Goal: Task Accomplishment & Management: Manage account settings

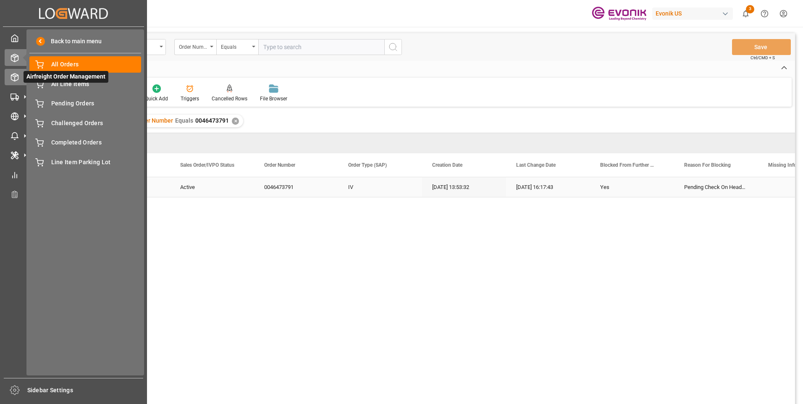
click at [16, 74] on icon at bounding box center [14, 77] width 7 height 8
click at [19, 77] on div "Airfreight Order Management Airfreight Order Management" at bounding box center [74, 77] width 138 height 16
click at [77, 68] on span "All Orders" at bounding box center [96, 64] width 90 height 9
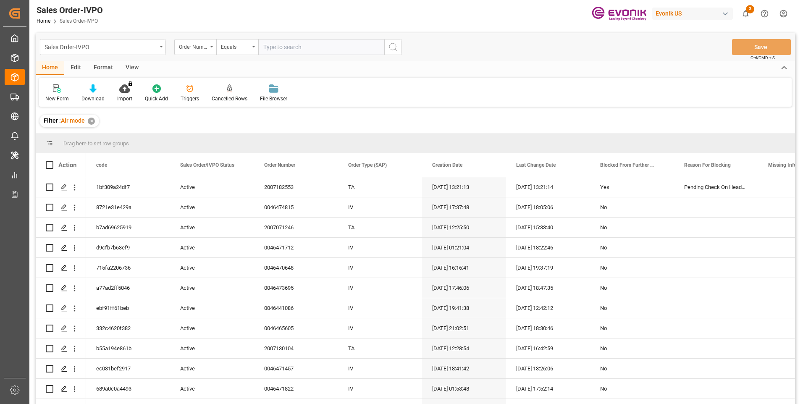
click at [298, 45] on input "text" at bounding box center [321, 47] width 126 height 16
paste input "2007182553"
type input "2007182553"
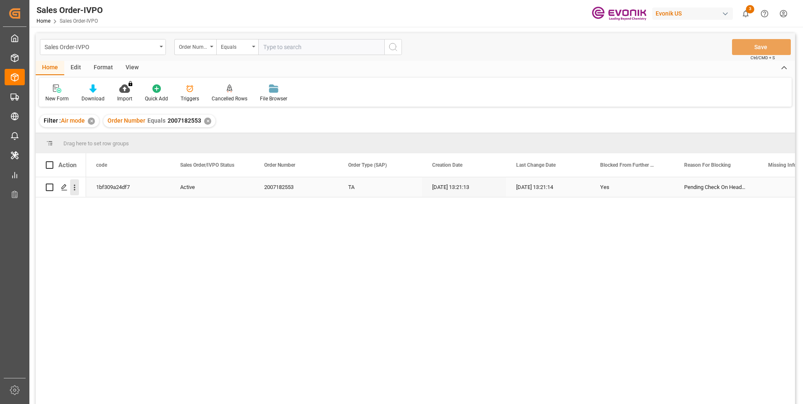
click at [76, 187] on icon "open menu" at bounding box center [74, 187] width 9 height 9
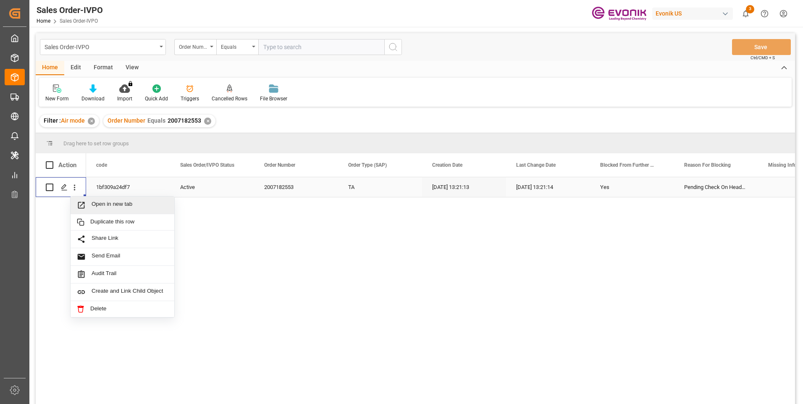
click at [92, 203] on span "Open in new tab" at bounding box center [130, 205] width 76 height 9
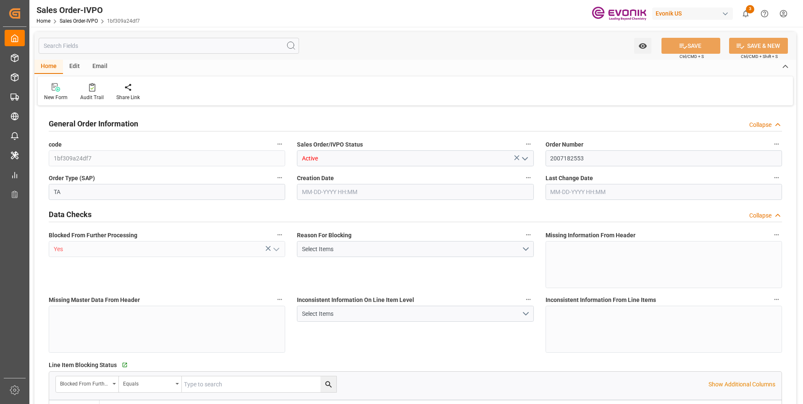
type input "AUSYD"
type input "3159"
type input "1"
type input "222"
type input "[DATE] 13:21"
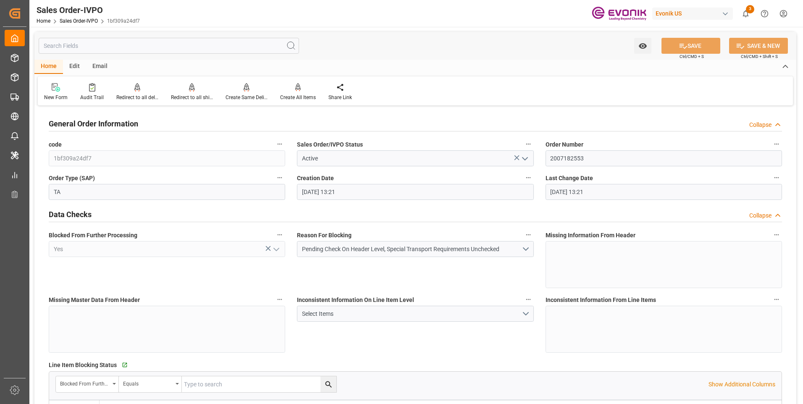
type input "[DATE] 13:21"
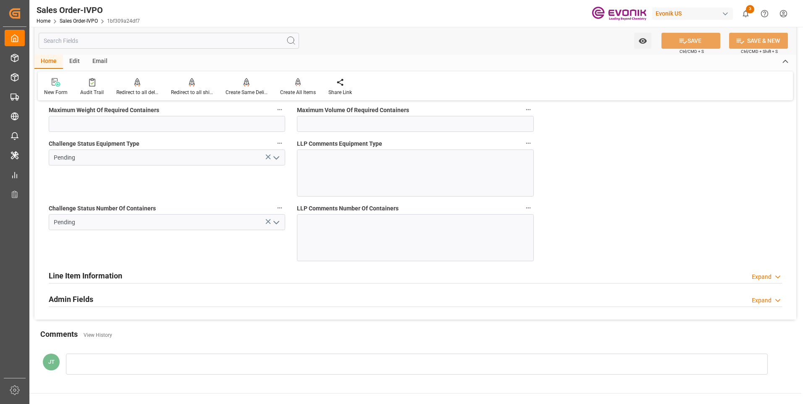
scroll to position [1722, 0]
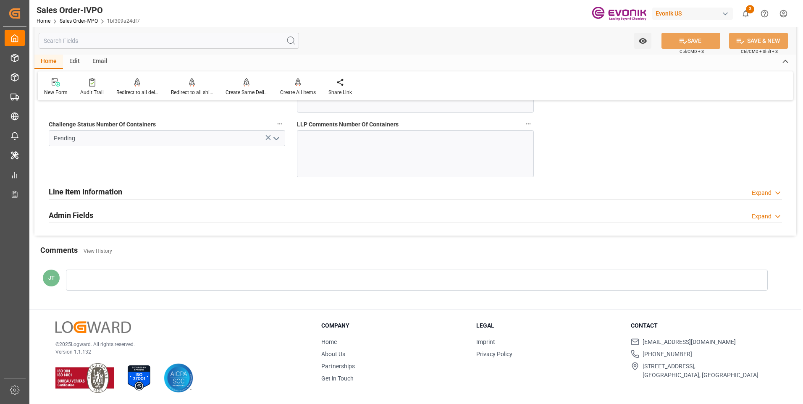
click at [275, 140] on icon "open menu" at bounding box center [276, 139] width 10 height 10
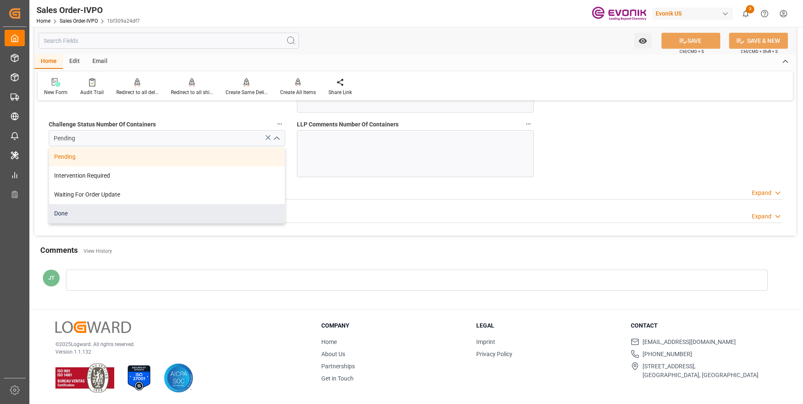
click at [121, 221] on div "Done" at bounding box center [167, 213] width 236 height 19
type input "Done"
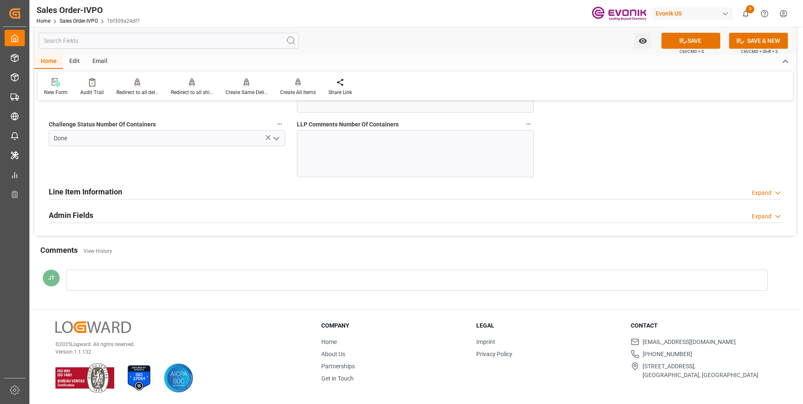
scroll to position [1596, 0]
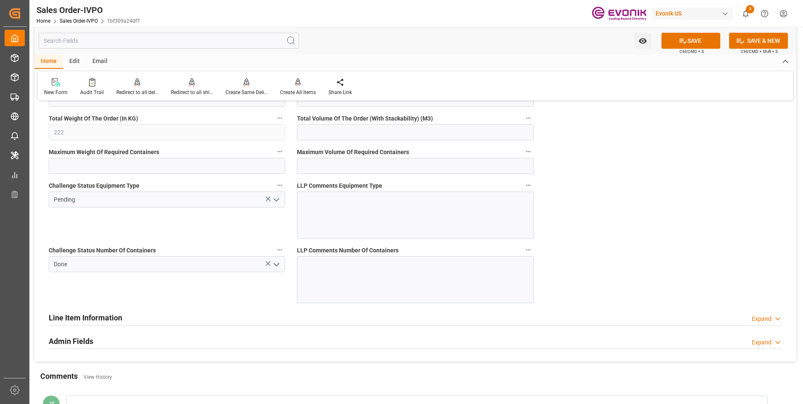
click at [277, 200] on polyline "open menu" at bounding box center [276, 200] width 5 height 3
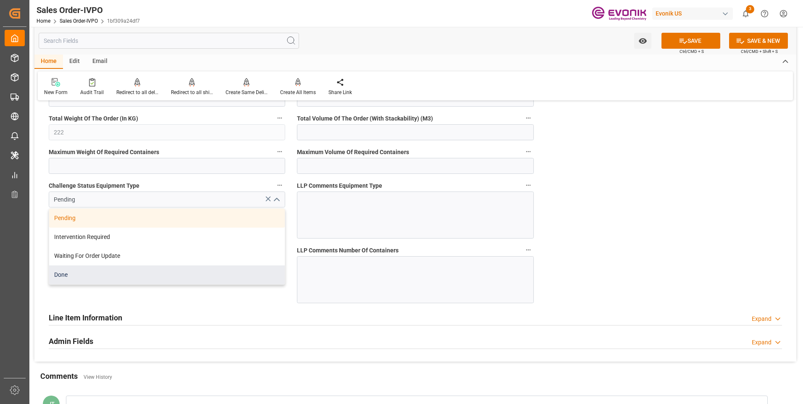
click at [124, 271] on div "Done" at bounding box center [167, 274] width 236 height 19
type input "Done"
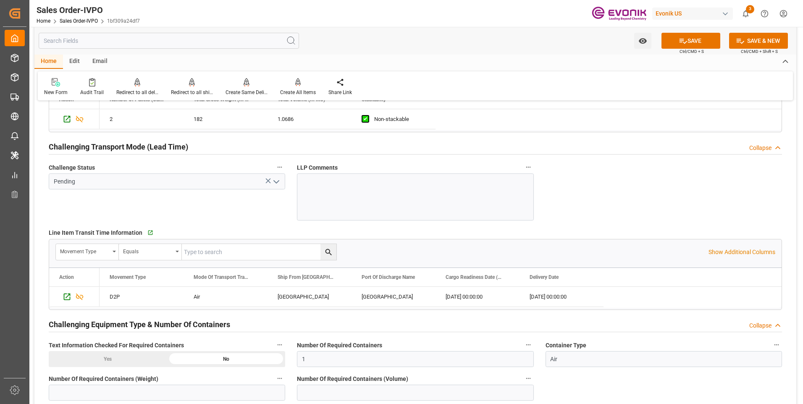
scroll to position [1260, 0]
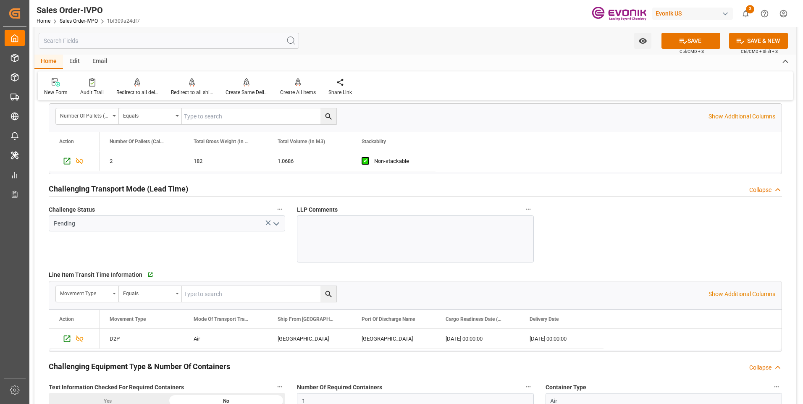
click at [278, 222] on icon "open menu" at bounding box center [276, 224] width 10 height 10
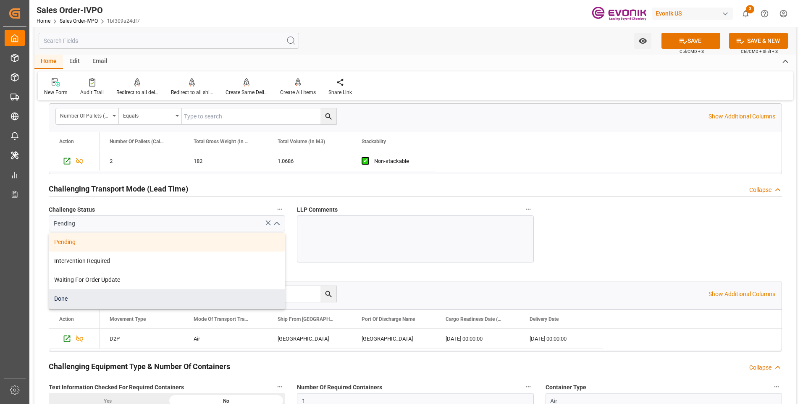
click at [95, 295] on div "Done" at bounding box center [167, 298] width 236 height 19
type input "Done"
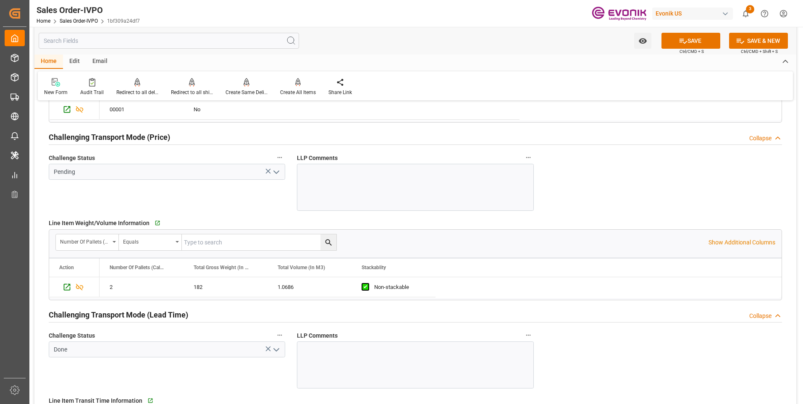
scroll to position [1092, 0]
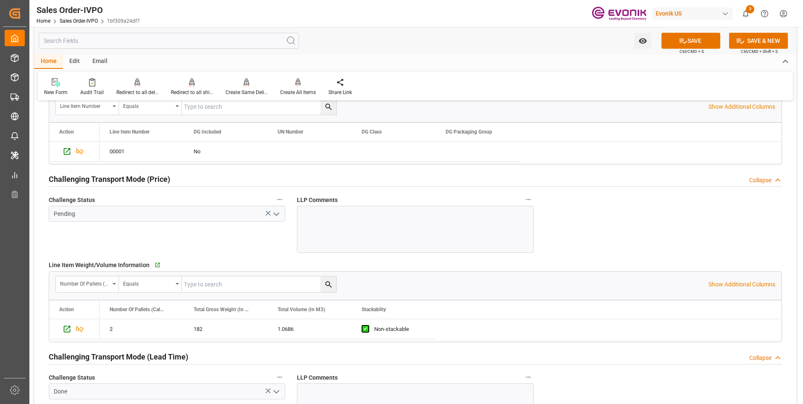
click at [274, 213] on polyline "open menu" at bounding box center [276, 214] width 5 height 3
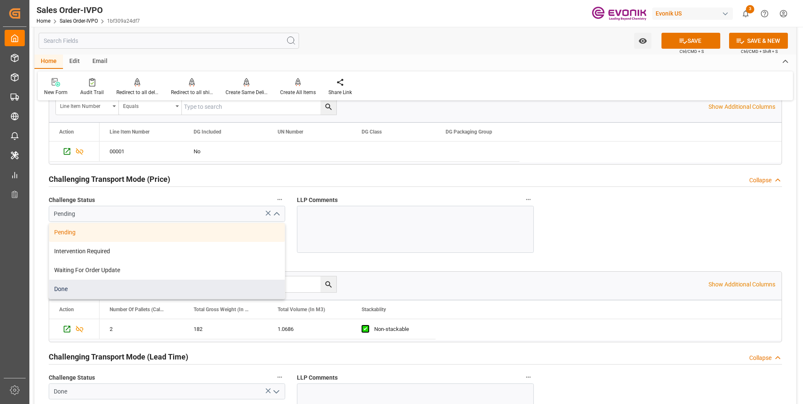
click at [90, 292] on div "Done" at bounding box center [167, 289] width 236 height 19
type input "Done"
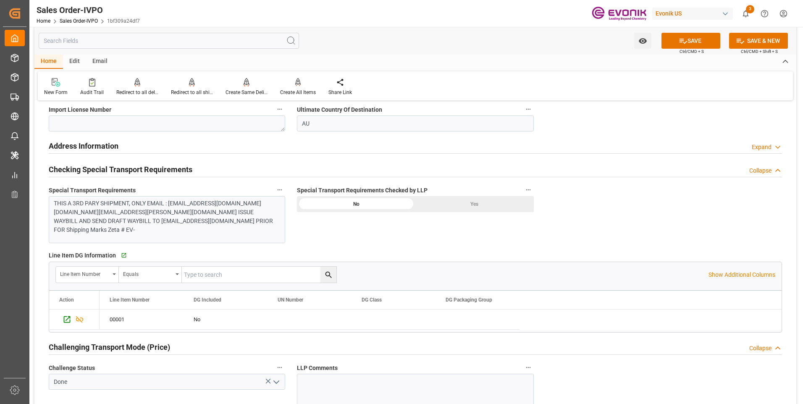
scroll to position [840, 0]
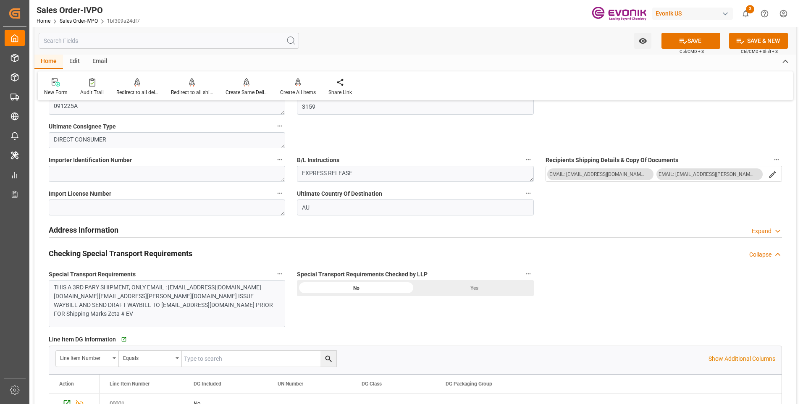
click at [477, 284] on div "Yes" at bounding box center [474, 288] width 118 height 16
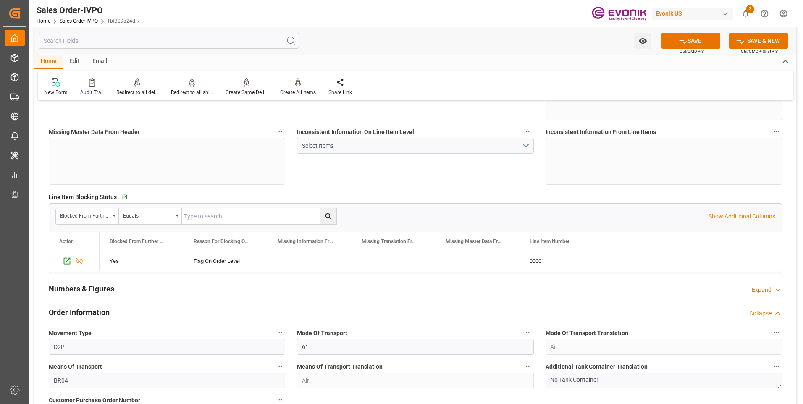
scroll to position [0, 0]
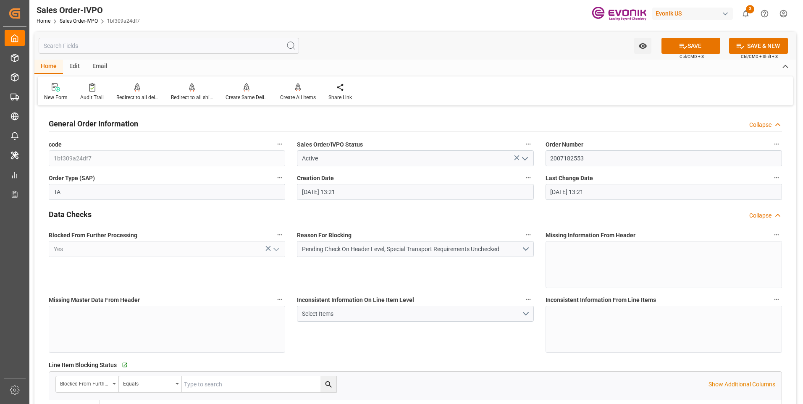
click at [689, 56] on span "Ctrl/CMD + S" at bounding box center [691, 56] width 24 height 6
click at [687, 43] on button "SAVE" at bounding box center [690, 46] width 59 height 16
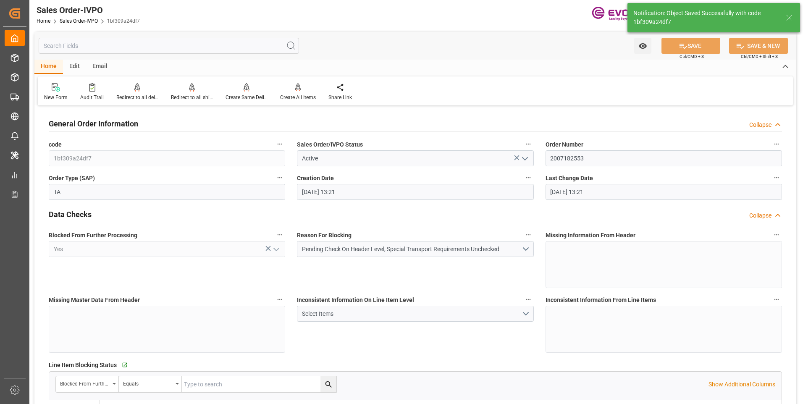
type input "[DATE] 17:27"
type input "No"
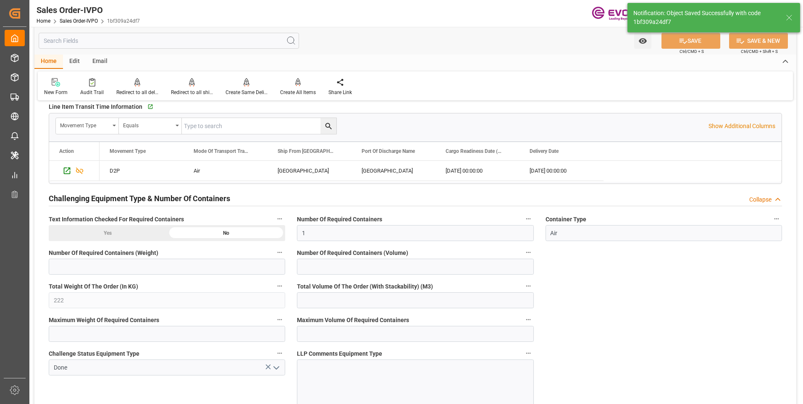
scroll to position [1470, 0]
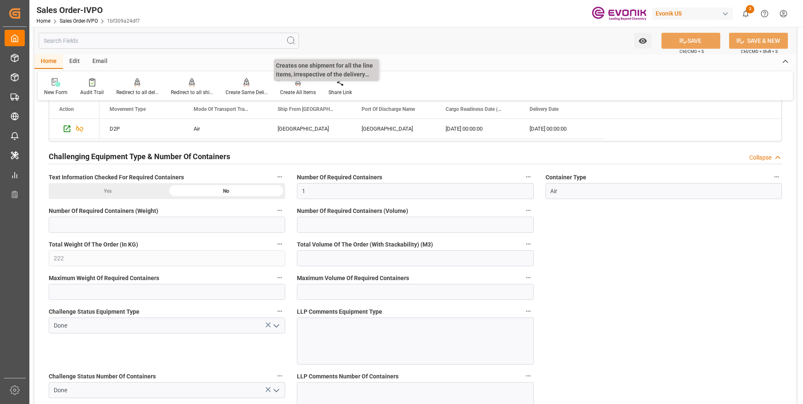
click at [295, 89] on div "Create All Items" at bounding box center [298, 93] width 36 height 8
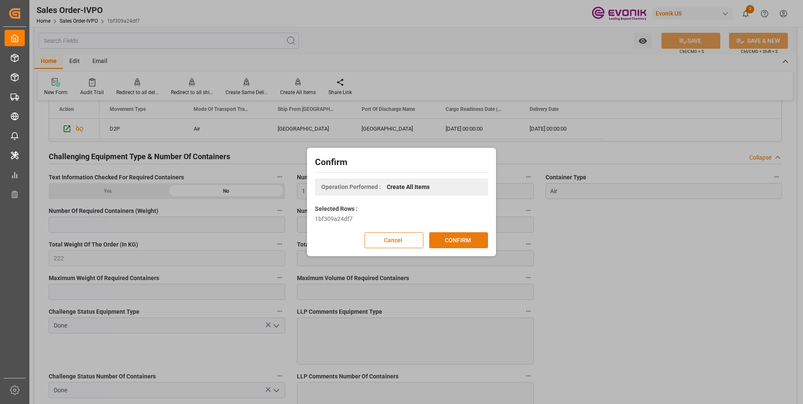
click at [454, 245] on button "CONFIRM" at bounding box center [458, 240] width 59 height 16
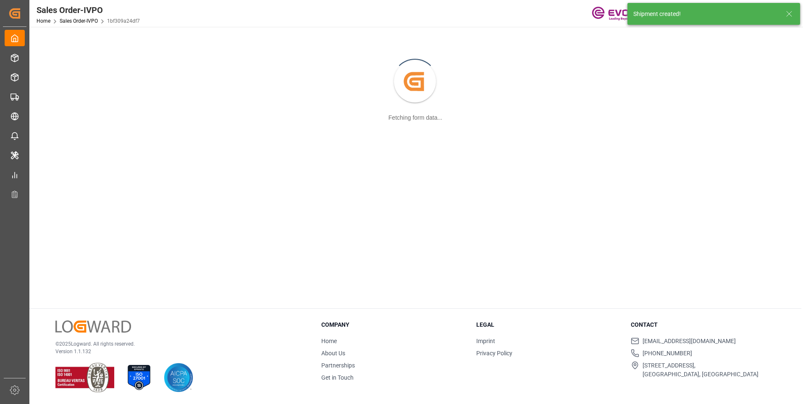
scroll to position [91, 0]
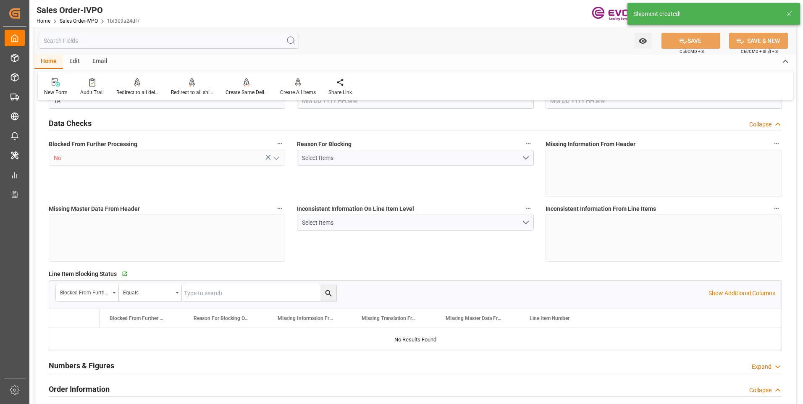
type input "AUSYD"
type input "3159"
type input "1"
type input "222"
type input "[DATE] 13:21"
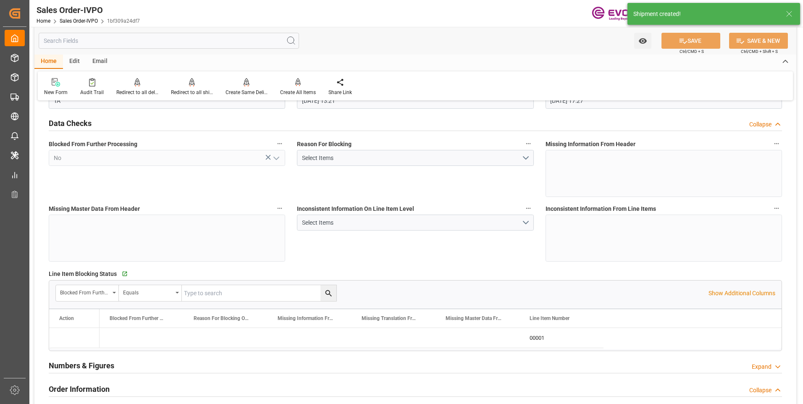
type input "[DATE] 17:27"
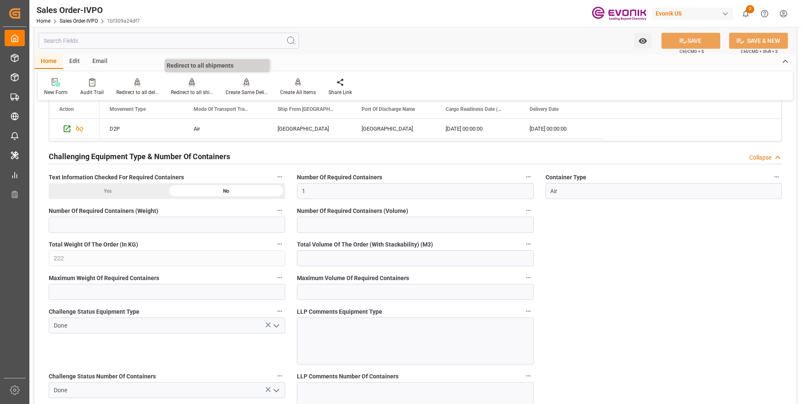
click at [190, 86] on icon at bounding box center [192, 82] width 6 height 8
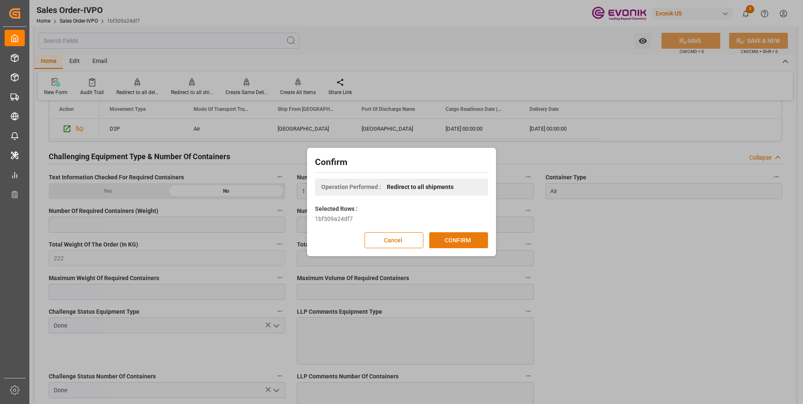
click at [453, 239] on button "CONFIRM" at bounding box center [458, 240] width 59 height 16
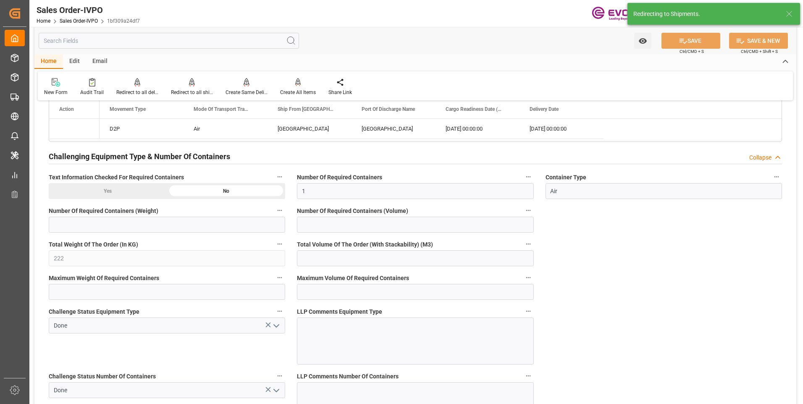
type input "[DATE] 13:21"
type input "[DATE] 17:27"
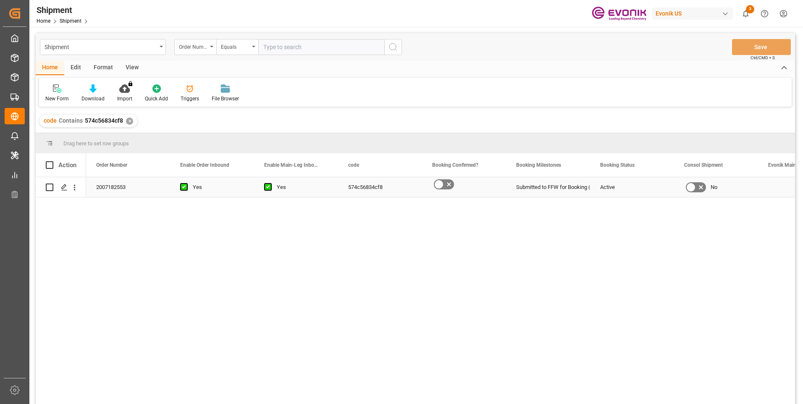
click at [57, 187] on div "Press SPACE to select this row." at bounding box center [61, 187] width 30 height 19
click at [67, 188] on icon "Press SPACE to select this row." at bounding box center [64, 187] width 7 height 7
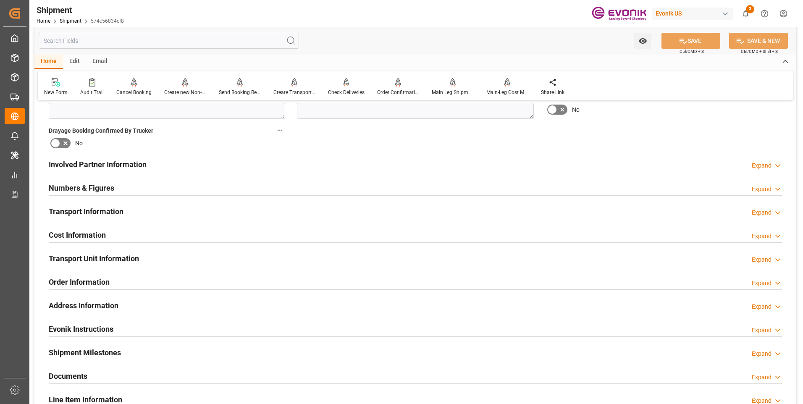
scroll to position [462, 0]
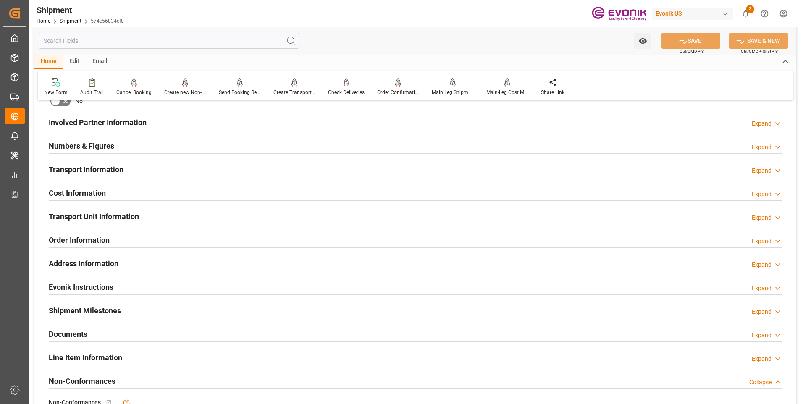
click at [244, 173] on div "Transport Information Expand" at bounding box center [415, 169] width 733 height 16
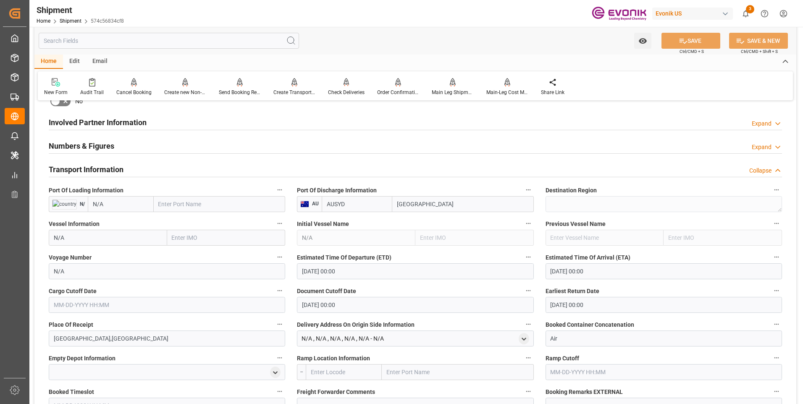
scroll to position [504, 0]
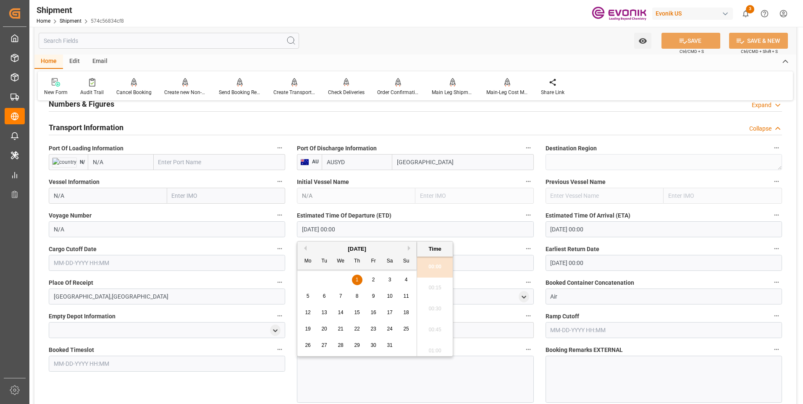
drag, startPoint x: 359, startPoint y: 228, endPoint x: 286, endPoint y: 228, distance: 72.7
click at [288, 228] on div "Booking Confirmation Milestone Bar Collapse Submitted to FFW for Booking (Pendi…" at bounding box center [415, 171] width 762 height 1135
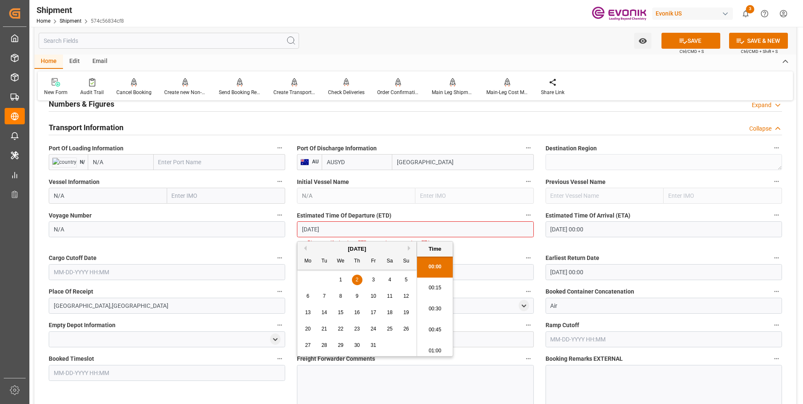
click at [433, 307] on li "00:30" at bounding box center [435, 309] width 36 height 21
type input "10-02-2025 00:30"
drag, startPoint x: 328, startPoint y: 225, endPoint x: 273, endPoint y: 225, distance: 55.4
click at [273, 225] on div "Booking Confirmation Milestone Bar Collapse Submitted to FFW for Booking (Pendi…" at bounding box center [415, 176] width 762 height 1144
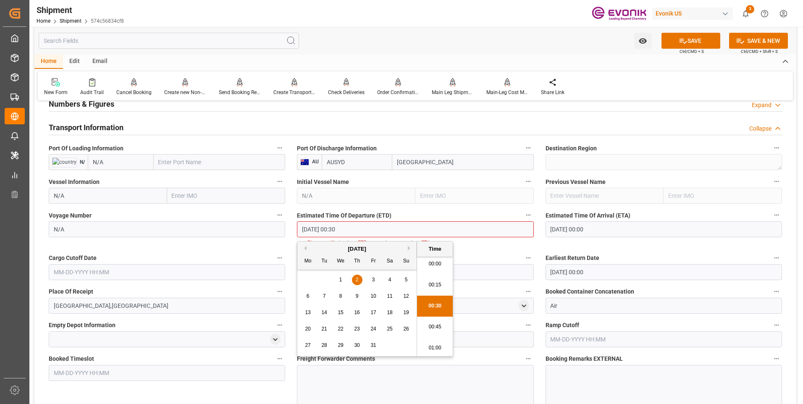
click at [101, 275] on input "text" at bounding box center [167, 272] width 236 height 16
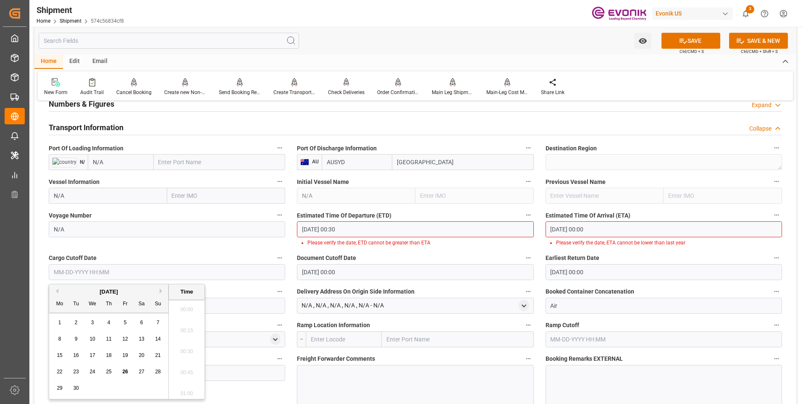
scroll to position [1074, 0]
paste input "10-02-2025 00:30"
type input "10-02-2025 00:30"
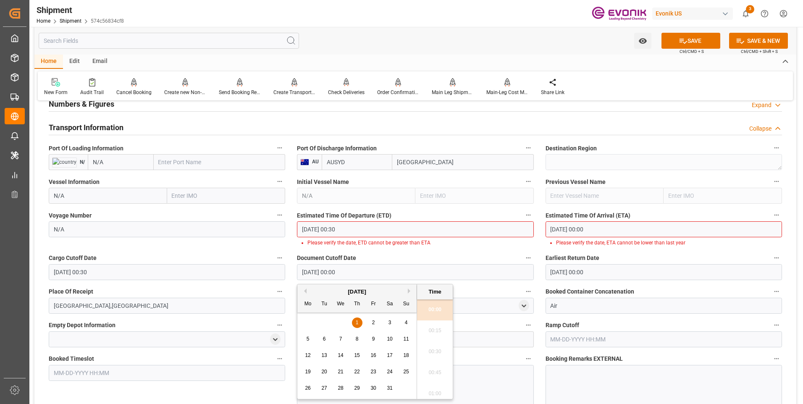
drag, startPoint x: 378, startPoint y: 273, endPoint x: 277, endPoint y: 265, distance: 101.9
click at [277, 265] on div "Booking Confirmation Milestone Bar Collapse Submitted to FFW for Booking (Pendi…" at bounding box center [415, 176] width 762 height 1144
paste input "10-02-2025 00:3"
type input "10-02-2025 00:30"
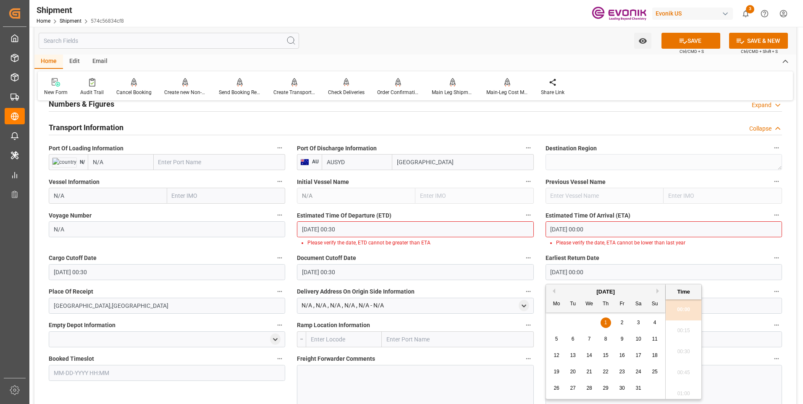
drag, startPoint x: 605, startPoint y: 270, endPoint x: 505, endPoint y: 268, distance: 100.0
click at [505, 268] on div "Booking Confirmation Milestone Bar Collapse Submitted to FFW for Booking (Pendi…" at bounding box center [415, 176] width 762 height 1144
paste input "10-02-2025 00:3"
type input "10-02-2025 00:30"
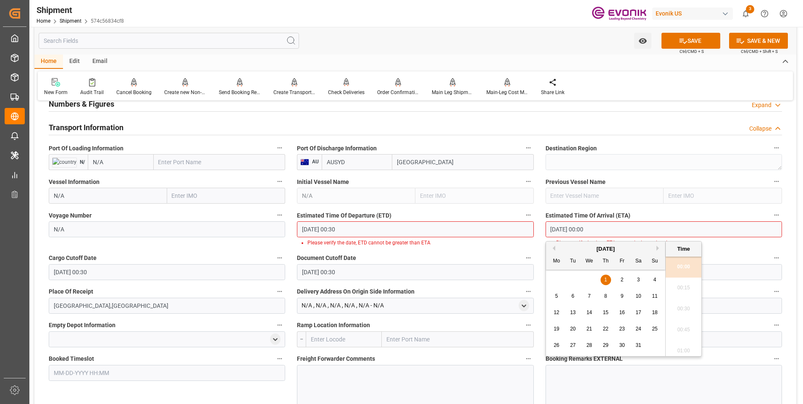
drag, startPoint x: 606, startPoint y: 223, endPoint x: 532, endPoint y: 227, distance: 74.8
click at [532, 227] on div "Booking Confirmation Milestone Bar Collapse Submitted to FFW for Booking (Pendi…" at bounding box center [415, 176] width 762 height 1144
click at [685, 309] on li "00:30" at bounding box center [684, 309] width 36 height 21
type input "10-10-2025 00:30"
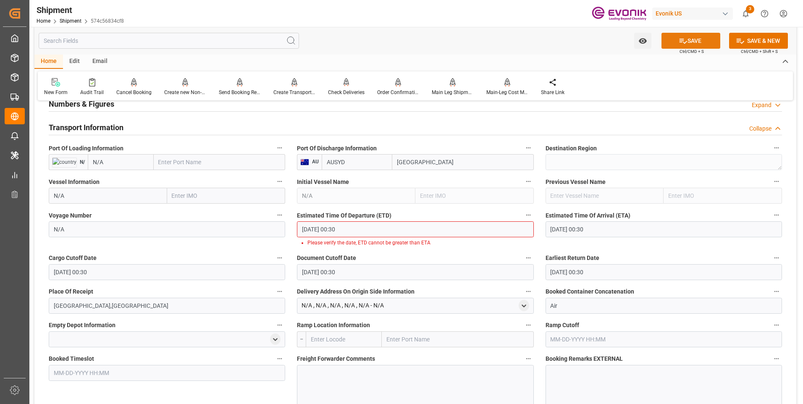
click at [687, 42] on button "SAVE" at bounding box center [690, 41] width 59 height 16
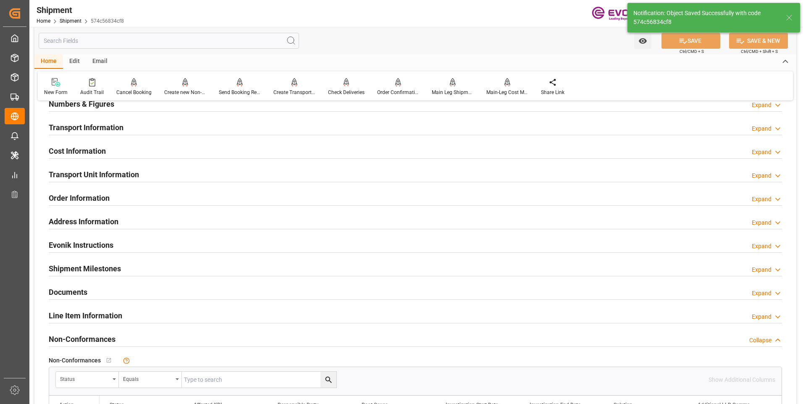
scroll to position [462, 0]
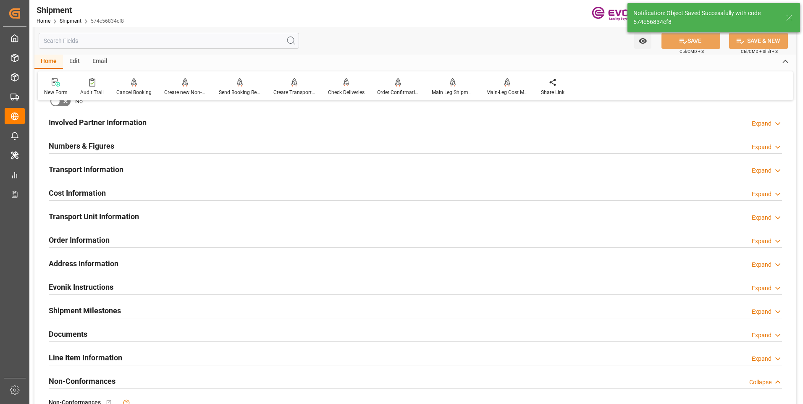
click at [142, 169] on div "Transport Information Expand" at bounding box center [415, 169] width 733 height 16
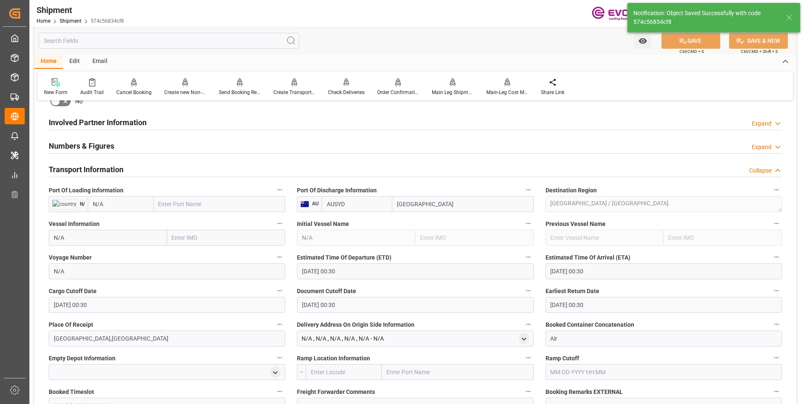
click at [142, 169] on div "Transport Information Collapse" at bounding box center [415, 169] width 733 height 16
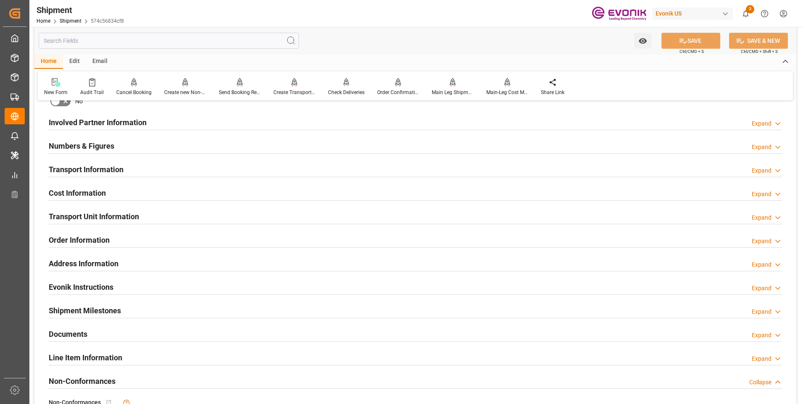
click at [152, 184] on div "Cost Information Expand" at bounding box center [415, 192] width 733 height 16
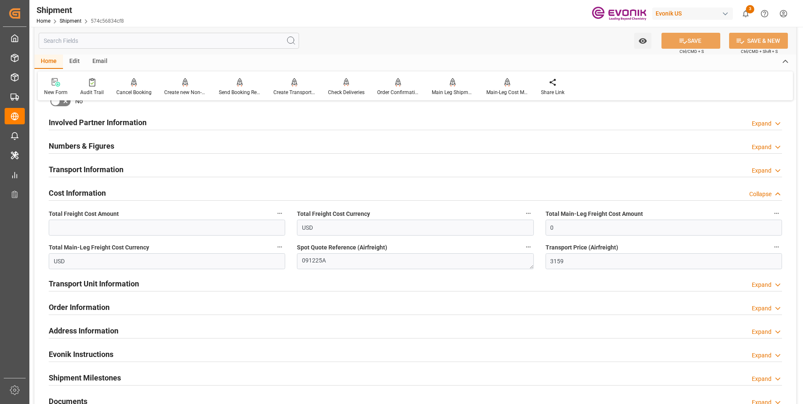
scroll to position [504, 0]
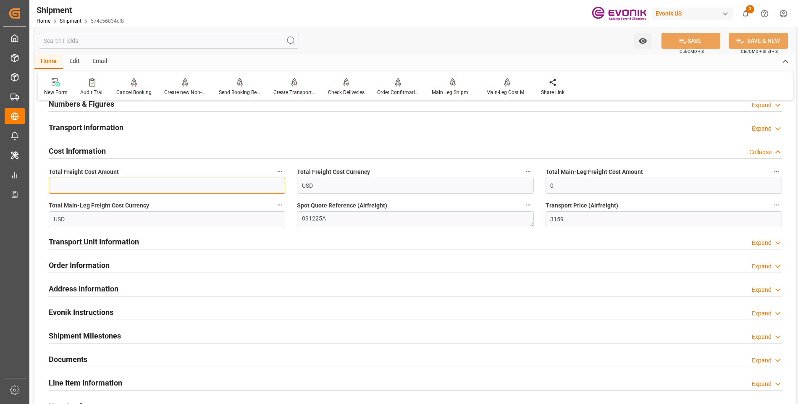
click at [99, 183] on input "text" at bounding box center [167, 186] width 236 height 16
type input "3159"
drag, startPoint x: 576, startPoint y: 184, endPoint x: 525, endPoint y: 189, distance: 51.8
click at [525, 189] on div "Booking Confirmation Milestone Bar Collapse Submitted to FFW for Booking (Pendi…" at bounding box center [415, 72] width 762 height 936
type input "3159"
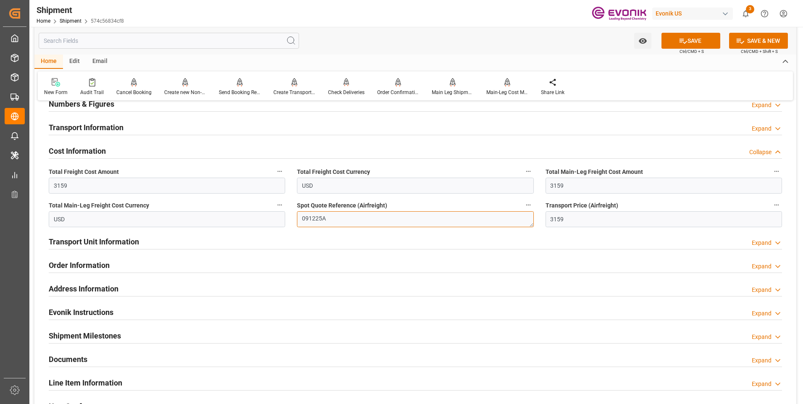
drag, startPoint x: 337, startPoint y: 221, endPoint x: 275, endPoint y: 222, distance: 62.2
click at [275, 222] on div "Booking Confirmation Milestone Bar Collapse Submitted to FFW for Booking (Pendi…" at bounding box center [415, 72] width 762 height 936
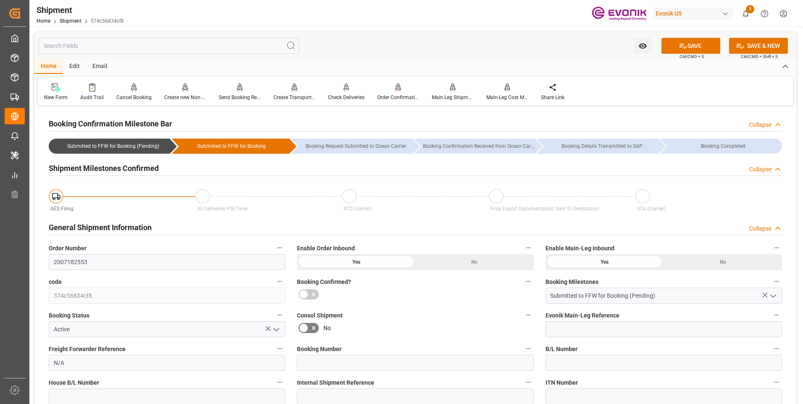
scroll to position [84, 0]
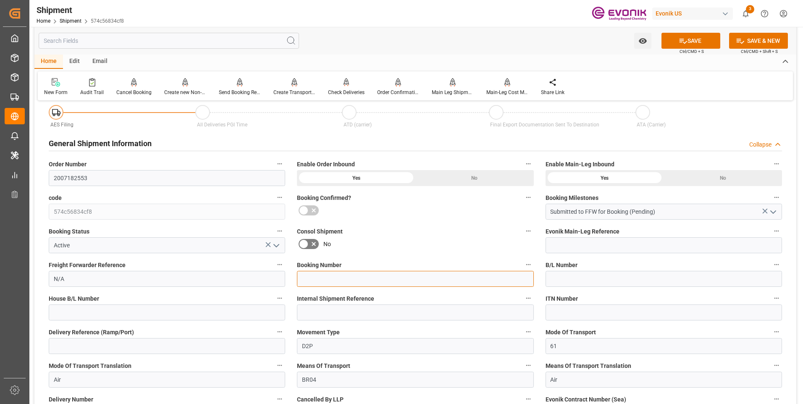
click at [318, 281] on input at bounding box center [415, 279] width 236 height 16
paste input "091225A"
type input "091225A"
click at [685, 40] on icon at bounding box center [683, 41] width 9 height 9
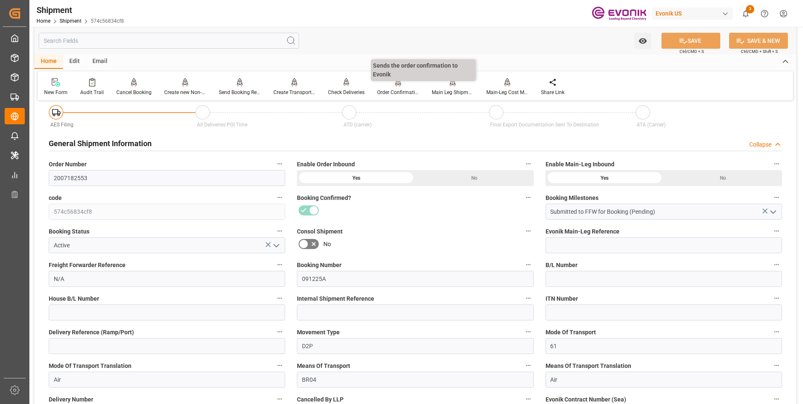
click at [393, 93] on div "Order Confirmation" at bounding box center [398, 93] width 42 height 8
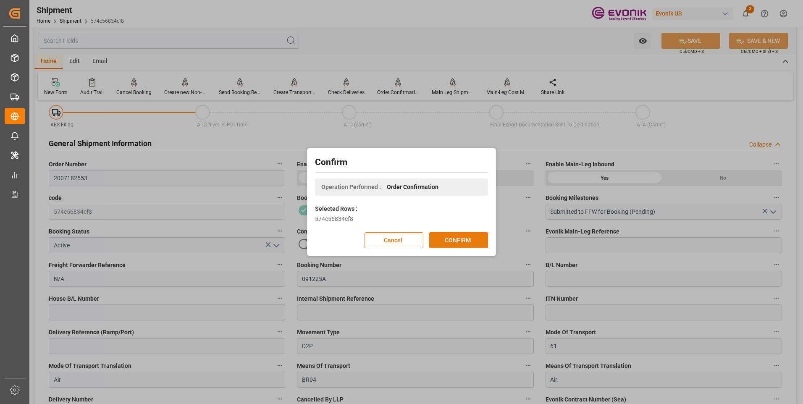
click at [465, 237] on button "CONFIRM" at bounding box center [458, 240] width 59 height 16
